Goal: Information Seeking & Learning: Stay updated

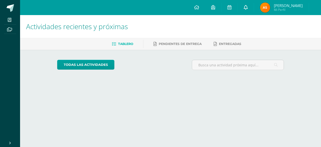
click at [247, 9] on icon at bounding box center [245, 7] width 4 height 5
click at [254, 0] on div "Configuración Cerrar sesión [PERSON_NAME] Mi Perfil Avisos 1 avisos sin leer Av…" at bounding box center [170, 0] width 301 height 0
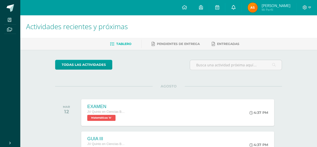
click at [241, 7] on link at bounding box center [233, 7] width 16 height 15
drag, startPoint x: 154, startPoint y: 65, endPoint x: 197, endPoint y: 102, distance: 57.2
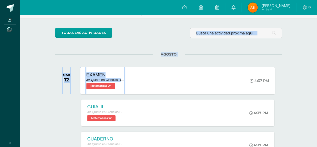
scroll to position [44, 0]
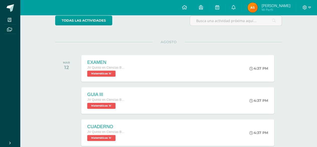
click at [67, 98] on div at bounding box center [67, 100] width 25 height 27
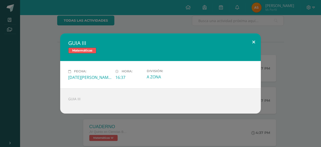
click at [254, 39] on button at bounding box center [253, 41] width 14 height 17
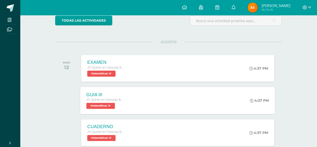
click at [110, 103] on span "Matemáticas 'A'" at bounding box center [100, 105] width 29 height 6
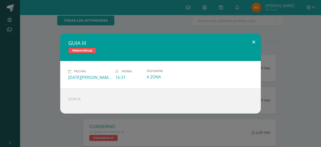
click at [254, 41] on button at bounding box center [253, 41] width 14 height 17
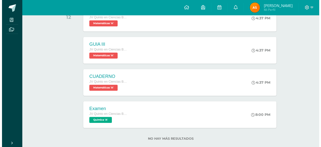
scroll to position [97, 0]
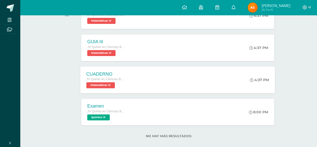
click at [113, 85] on span "Matemáticas 'A'" at bounding box center [100, 85] width 29 height 6
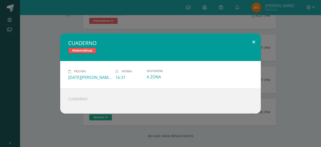
click at [252, 43] on button at bounding box center [253, 41] width 14 height 17
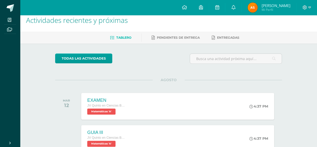
scroll to position [0, 0]
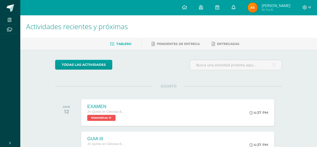
click at [235, 6] on icon at bounding box center [233, 7] width 4 height 5
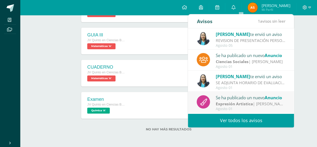
click at [267, 21] on span "1 avisos sin leer" at bounding box center [271, 21] width 28 height 6
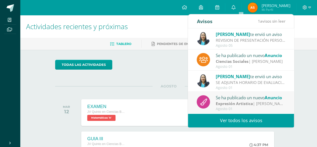
click at [207, 37] on img at bounding box center [203, 38] width 13 height 13
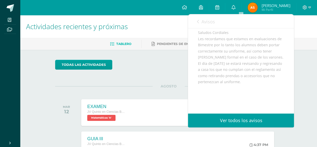
scroll to position [53, 0]
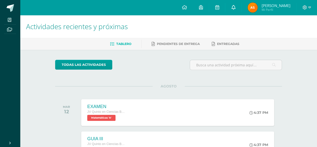
click at [241, 11] on link at bounding box center [233, 7] width 16 height 15
click at [235, 9] on icon at bounding box center [233, 7] width 4 height 5
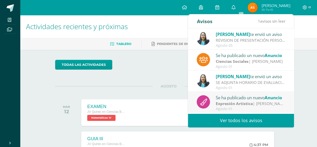
click at [250, 58] on div "Se ha publicado un nuevo Anuncio" at bounding box center [251, 55] width 70 height 7
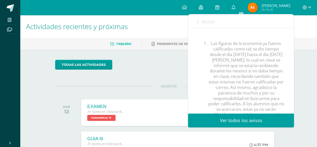
scroll to position [254, 0]
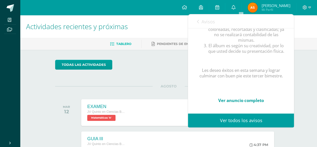
click at [200, 22] on link "Avisos" at bounding box center [206, 21] width 18 height 14
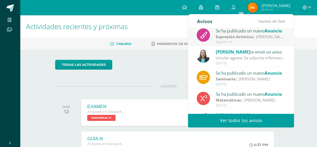
scroll to position [68, 0]
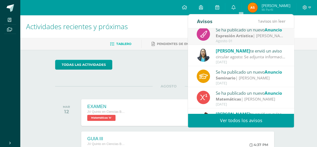
click at [251, 58] on div "circular agosto: Se adjunta información importante" at bounding box center [251, 57] width 70 height 6
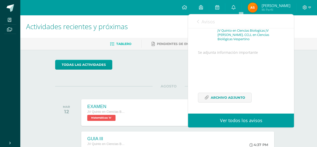
scroll to position [0, 0]
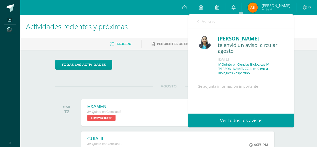
click at [199, 20] on link "Avisos" at bounding box center [206, 21] width 18 height 14
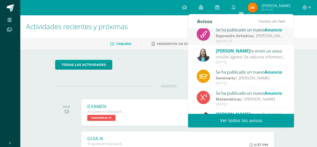
scroll to position [83, 0]
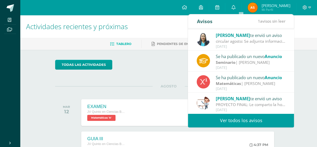
click at [255, 80] on div "Matemáticas | [PERSON_NAME]" at bounding box center [251, 83] width 70 height 6
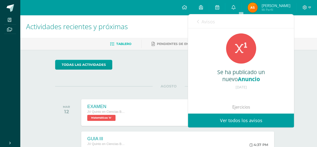
click at [255, 80] on div "Se ha publicado un nuevo Anuncio" at bounding box center [241, 75] width 86 height 14
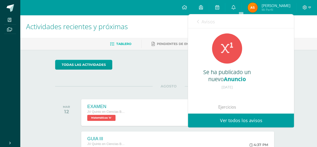
scroll to position [0, 15]
click at [197, 21] on icon at bounding box center [198, 22] width 2 height 4
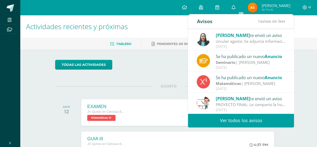
scroll to position [0, 0]
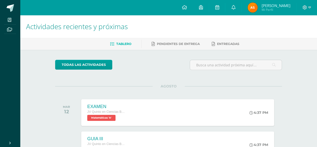
click at [235, 7] on icon at bounding box center [233, 7] width 4 height 5
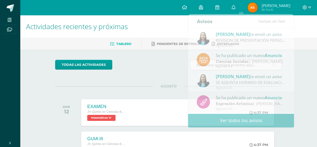
click at [179, 28] on h1 "Actividades recientes y próximas" at bounding box center [168, 26] width 285 height 23
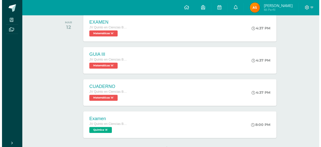
scroll to position [103, 0]
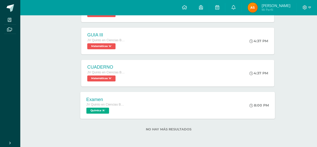
click at [103, 112] on span "Química 'A'" at bounding box center [97, 110] width 23 height 6
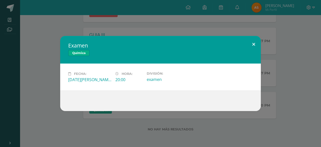
click at [253, 44] on button at bounding box center [253, 44] width 14 height 17
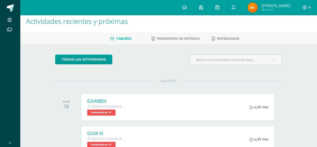
scroll to position [0, 0]
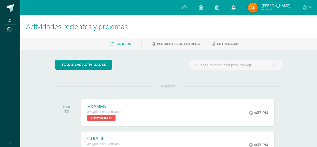
click at [235, 8] on icon at bounding box center [233, 7] width 4 height 5
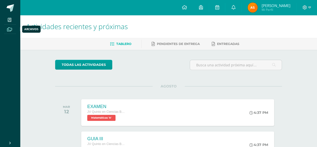
click at [10, 29] on icon at bounding box center [9, 29] width 5 height 4
